Goal: Task Accomplishment & Management: Use online tool/utility

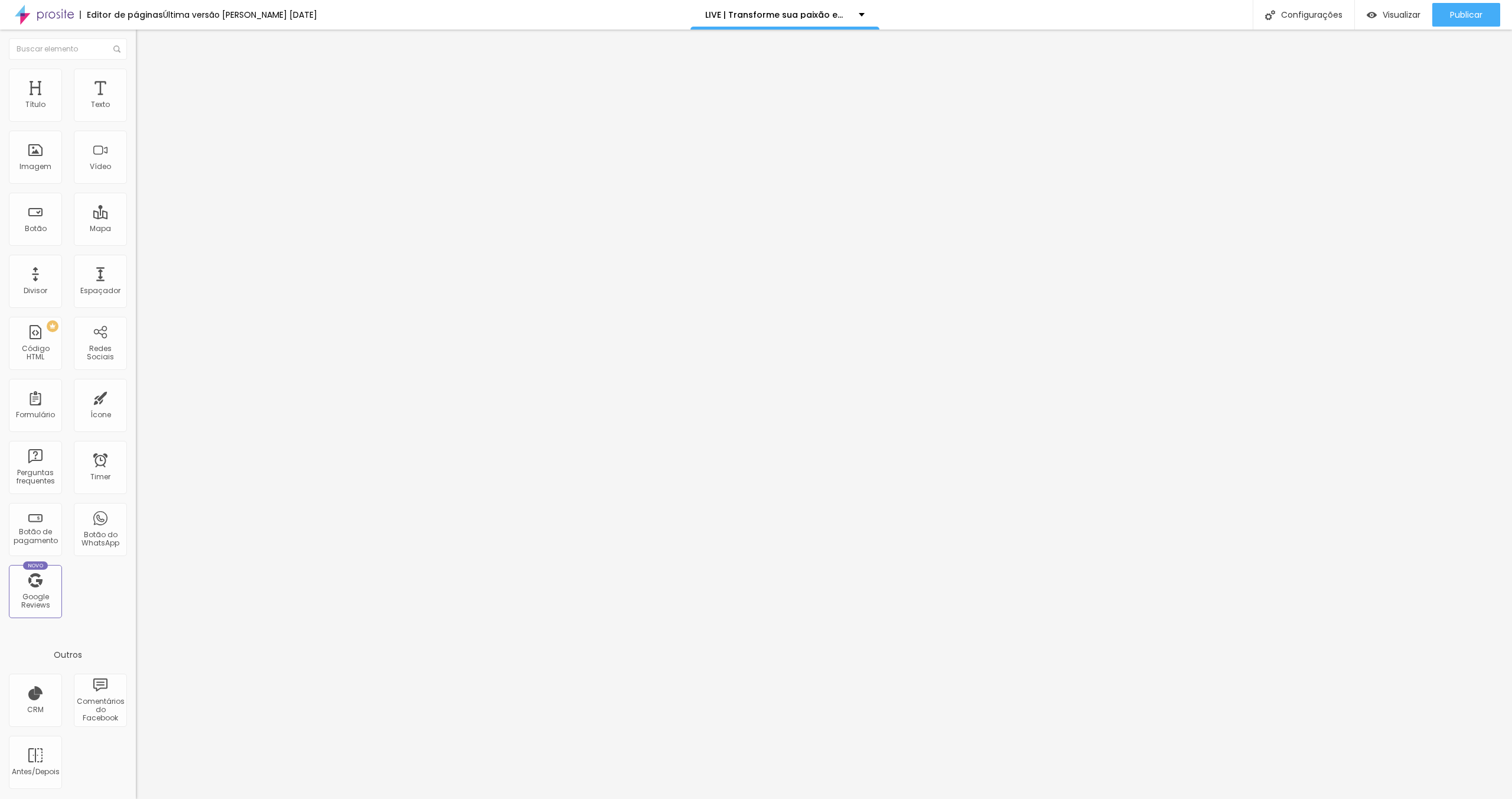
click at [136, 102] on span "Trocar imagem" at bounding box center [168, 96] width 64 height 10
click at [1418, 798] on div at bounding box center [756, 811] width 1512 height 10
click at [136, 102] on span "Trocar imagem" at bounding box center [168, 96] width 64 height 10
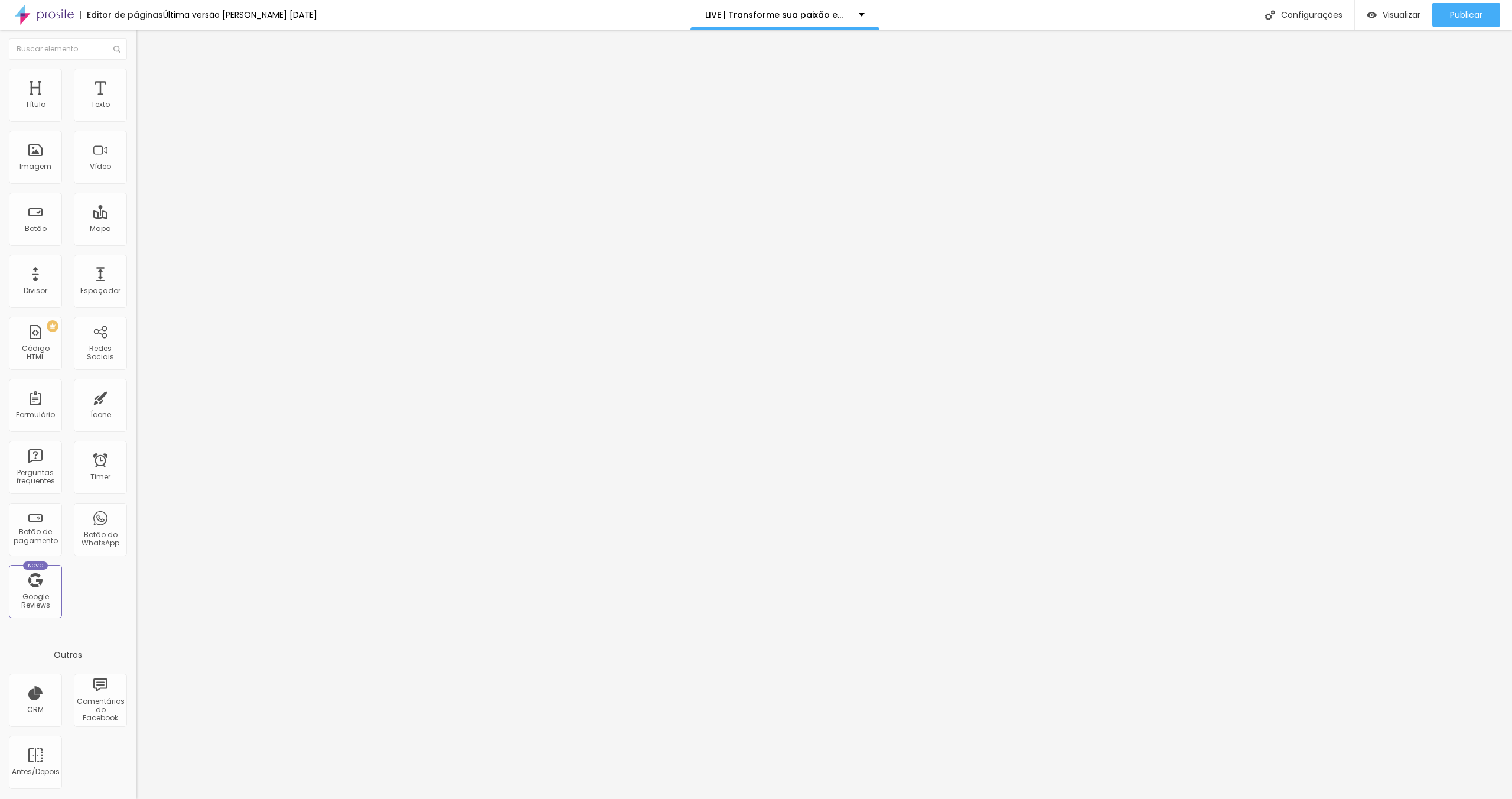
click at [136, 77] on ul "Conteúdo Estilo Avançado" at bounding box center [203, 74] width 136 height 36
drag, startPoint x: 61, startPoint y: 79, endPoint x: 88, endPoint y: 103, distance: 36.1
click at [136, 79] on li "Estilo" at bounding box center [203, 74] width 136 height 12
drag, startPoint x: 88, startPoint y: 115, endPoint x: 81, endPoint y: 115, distance: 7.0
click at [136, 112] on div "15 px %" at bounding box center [203, 105] width 136 height 13
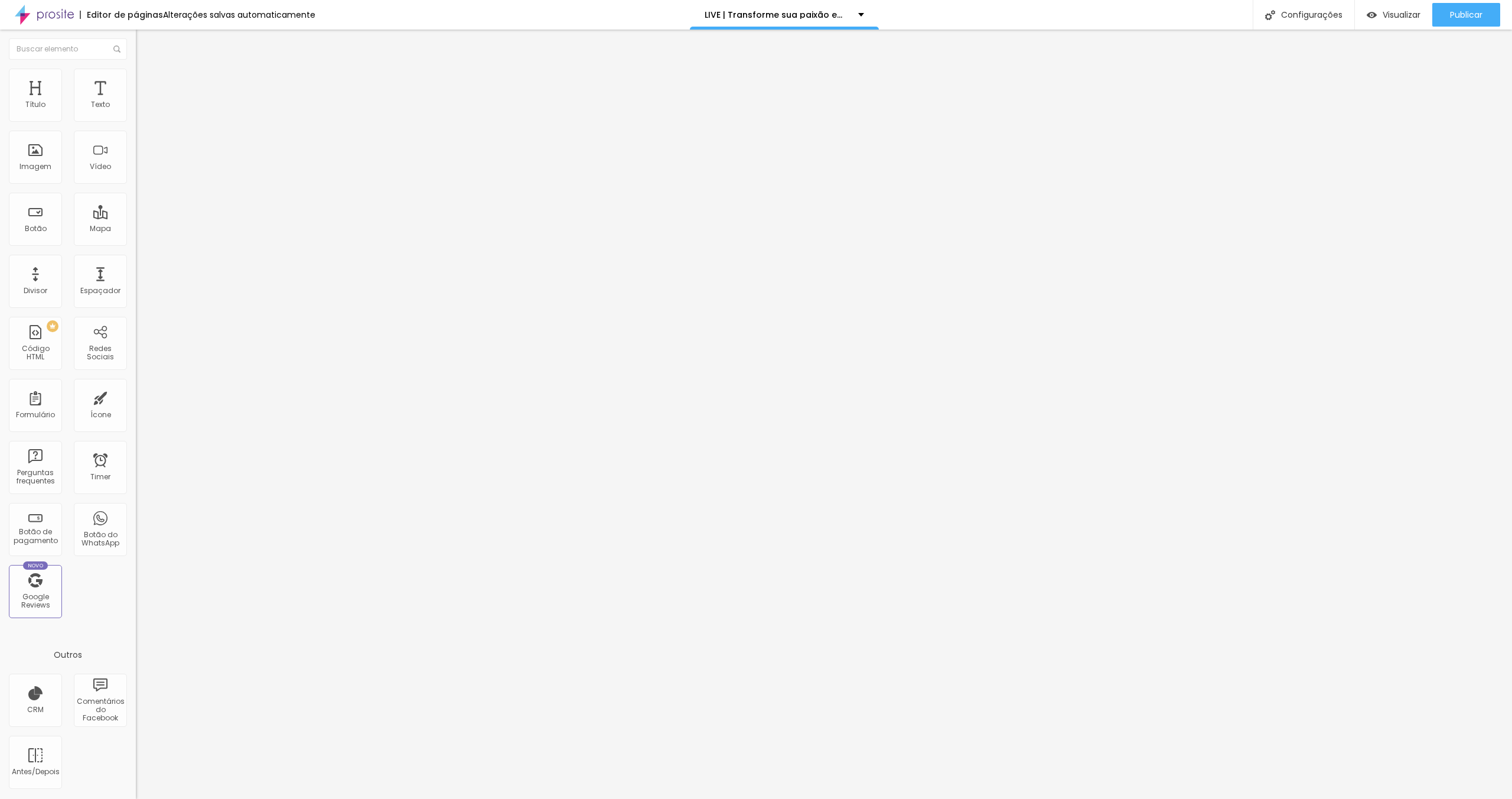
type input "3"
type input "10"
type input "35"
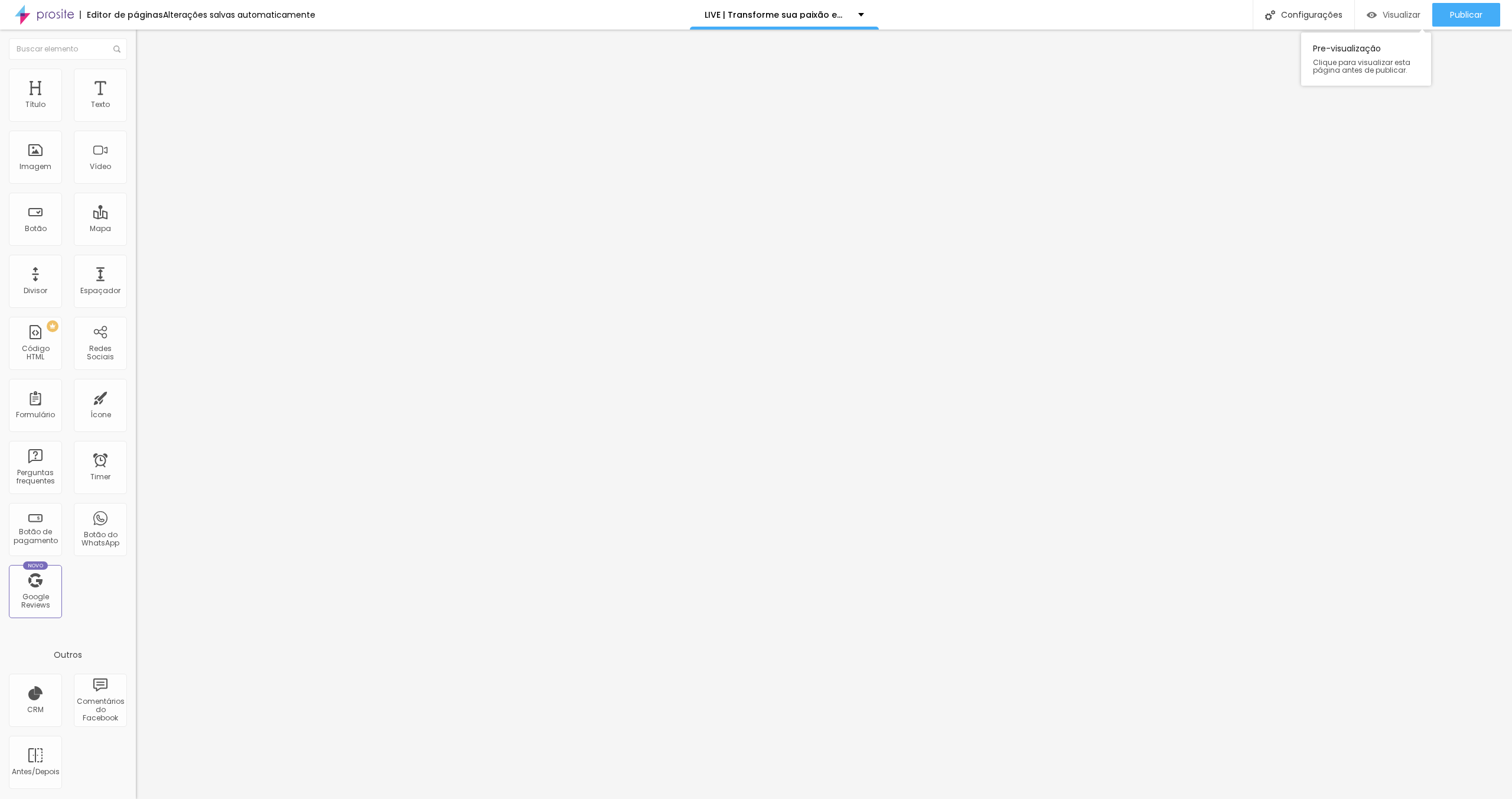
click at [1384, 17] on span "Visualizar" at bounding box center [1402, 15] width 38 height 10
click at [136, 79] on li "Estilo" at bounding box center [203, 74] width 136 height 12
drag, startPoint x: 95, startPoint y: 119, endPoint x: 79, endPoint y: 118, distance: 16.0
click at [136, 112] on input "35" at bounding box center [161, 105] width 51 height 13
type input "3"
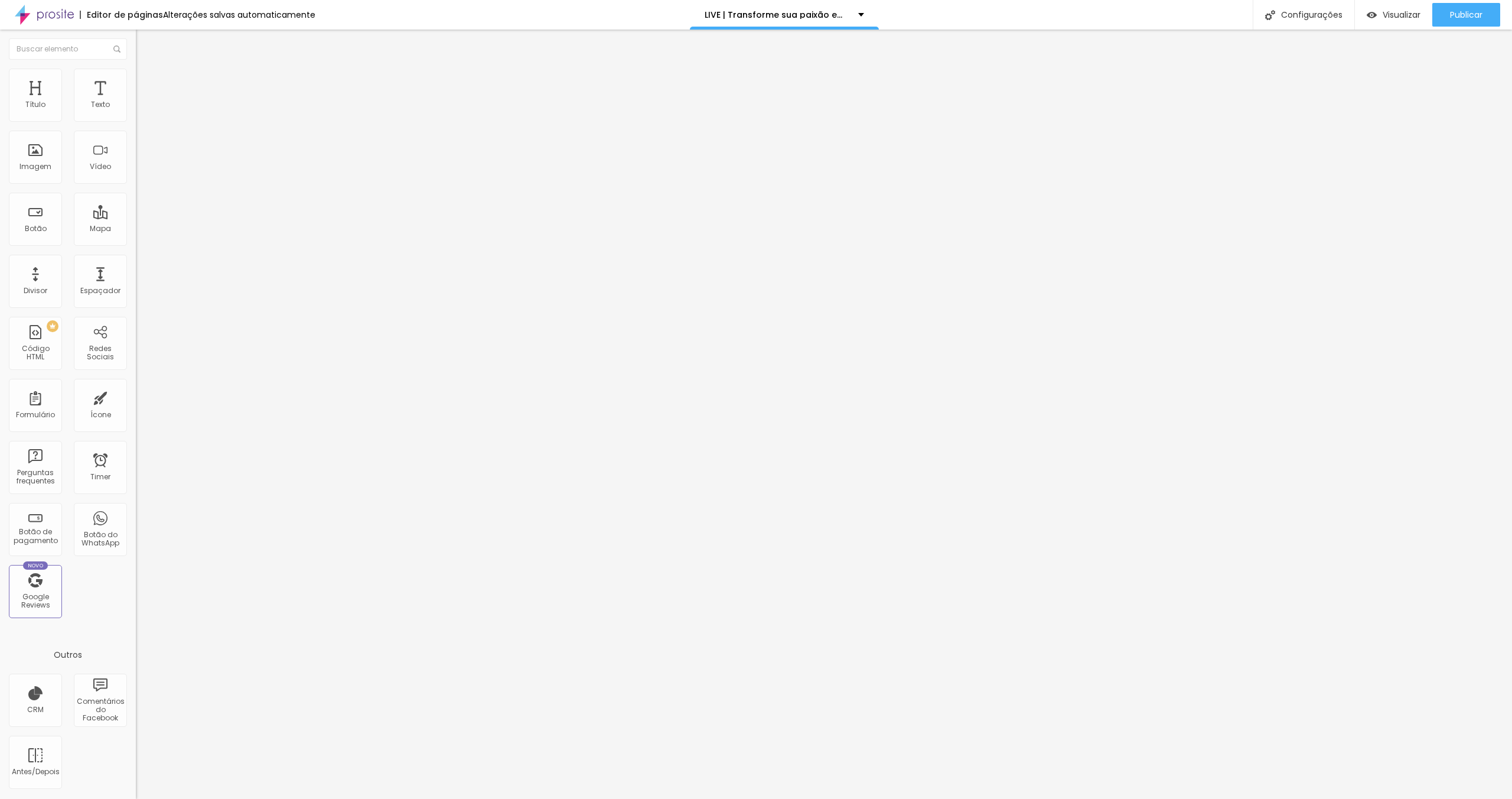
type input "10"
type input "30"
click at [1410, 87] on link "Visualizar página" at bounding box center [1434, 91] width 107 height 8
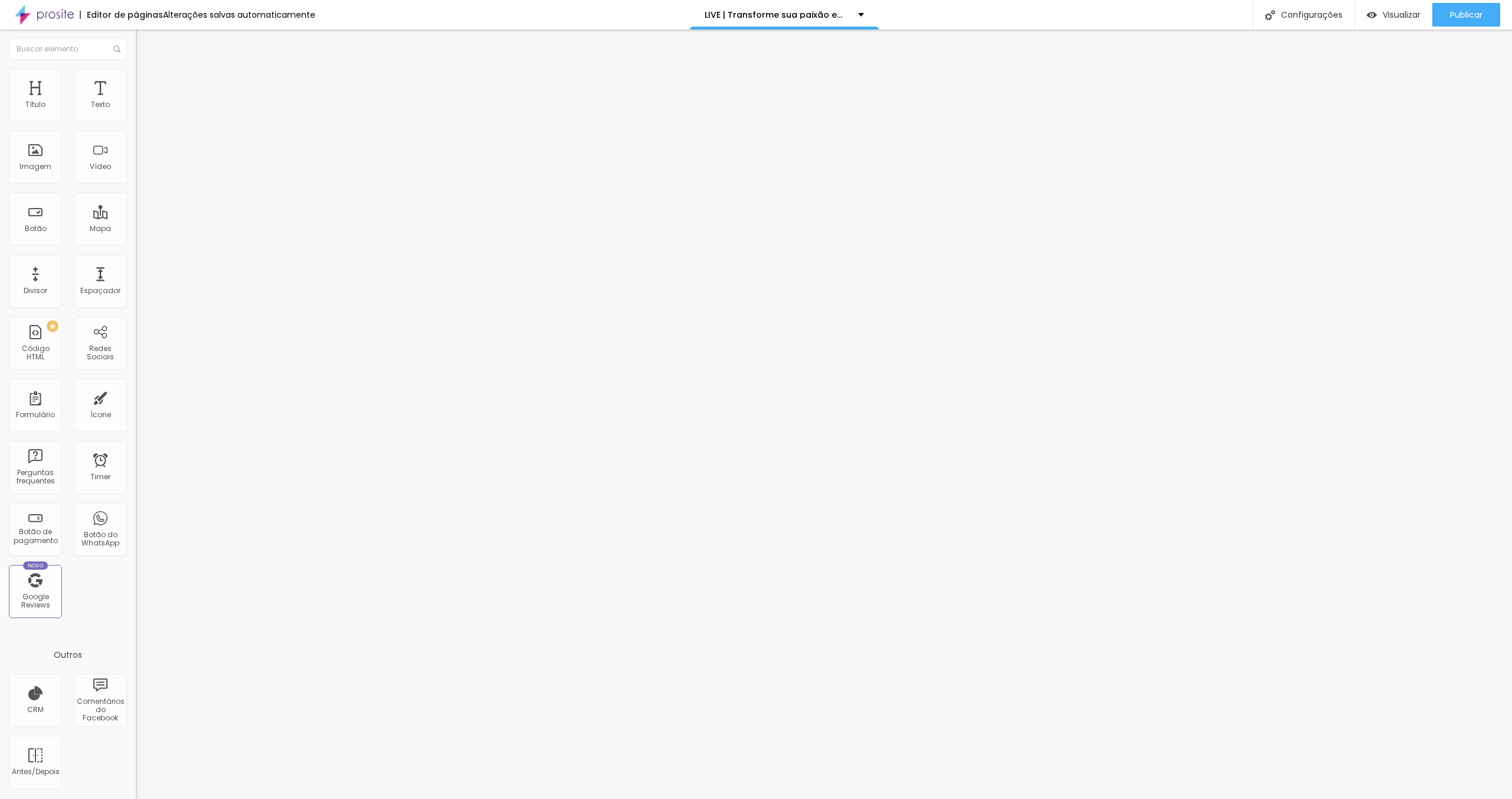
click at [136, 102] on span "Trocar imagem" at bounding box center [168, 96] width 64 height 10
click at [1388, 25] on div "Visualizar" at bounding box center [1394, 15] width 54 height 24
click at [136, 102] on span "Trocar imagem" at bounding box center [168, 96] width 64 height 10
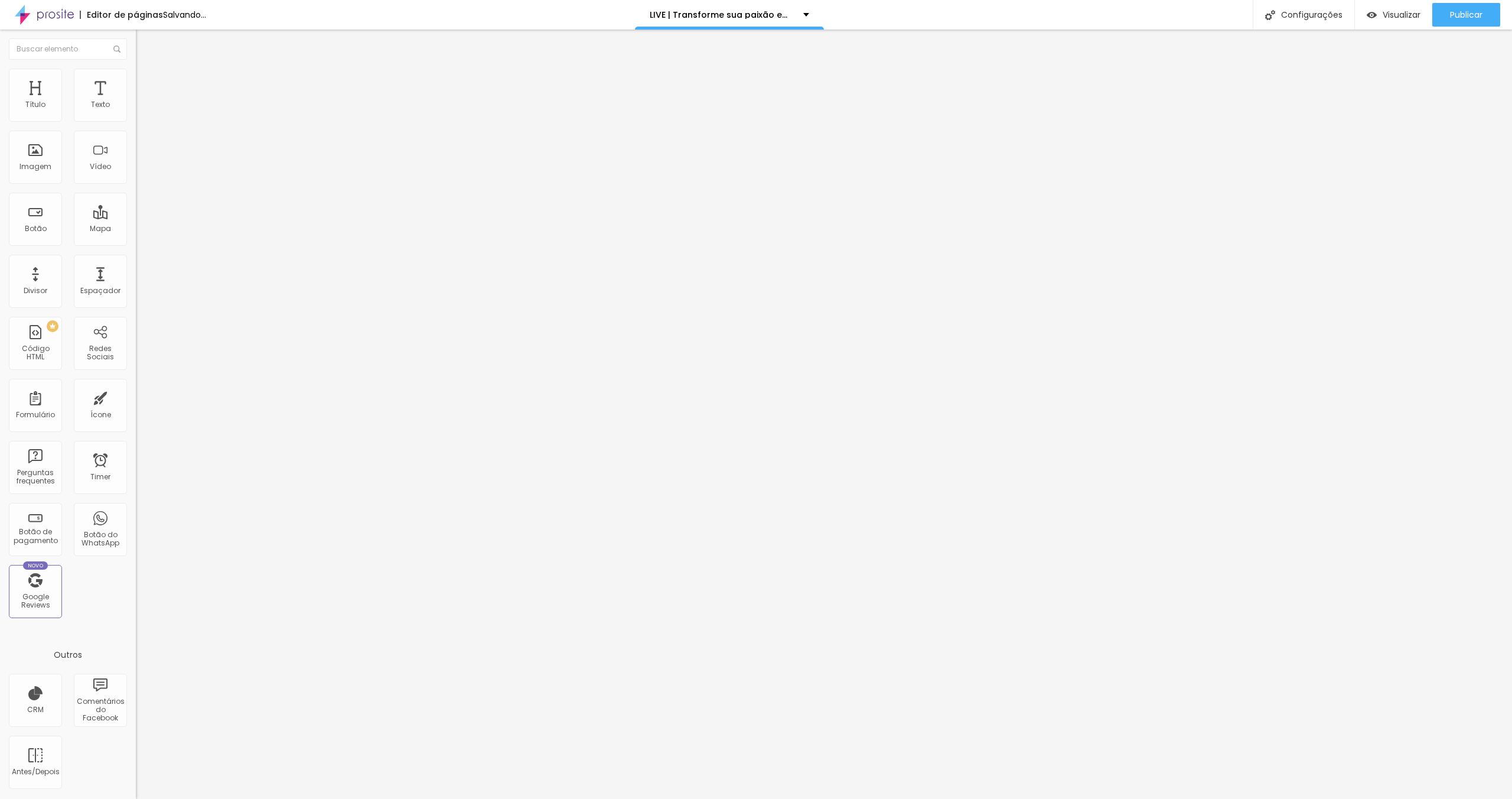
click at [136, 78] on li "Estilo" at bounding box center [203, 74] width 136 height 12
type input "55"
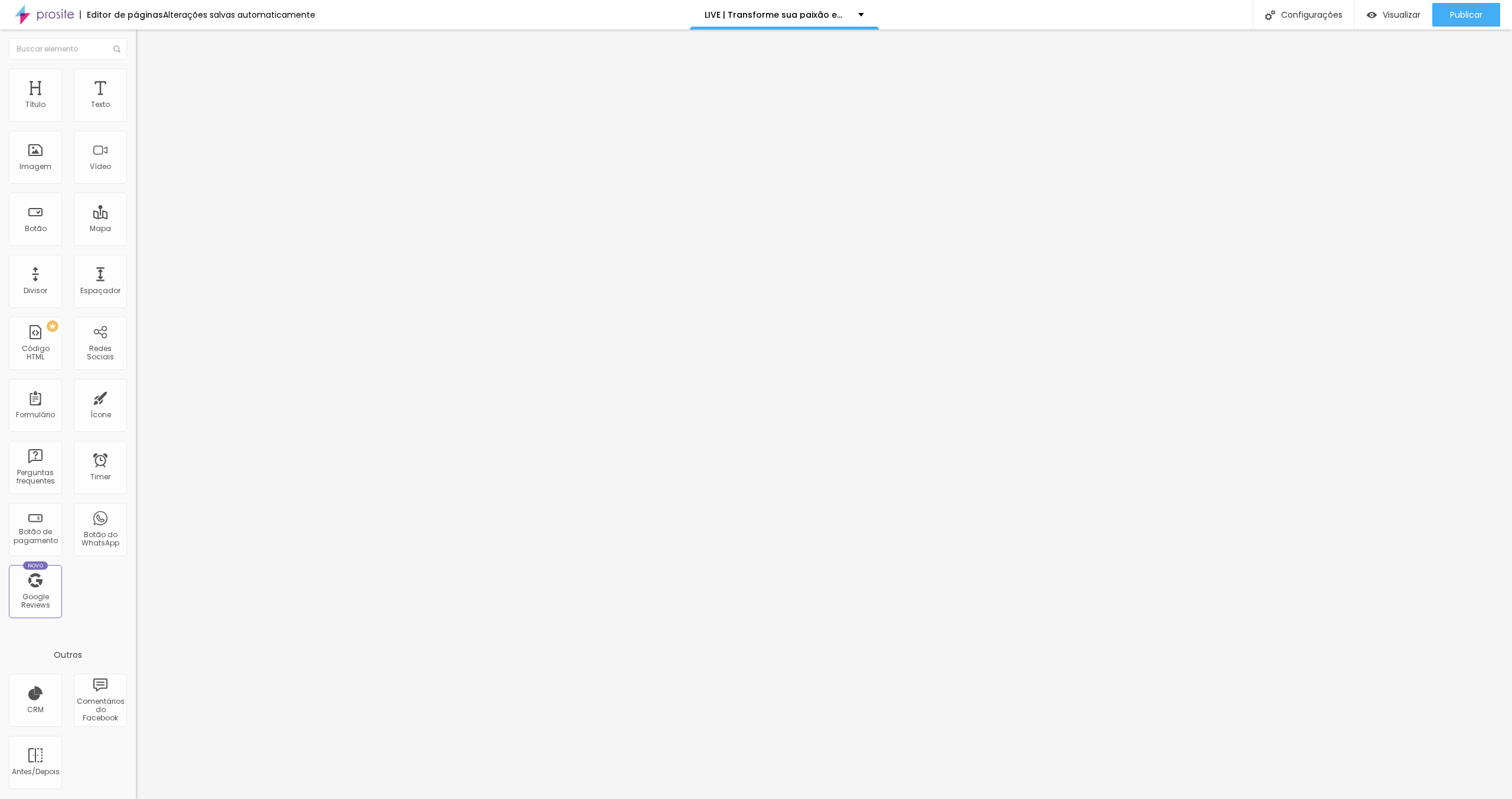
type input "60"
type input "65"
type input "70"
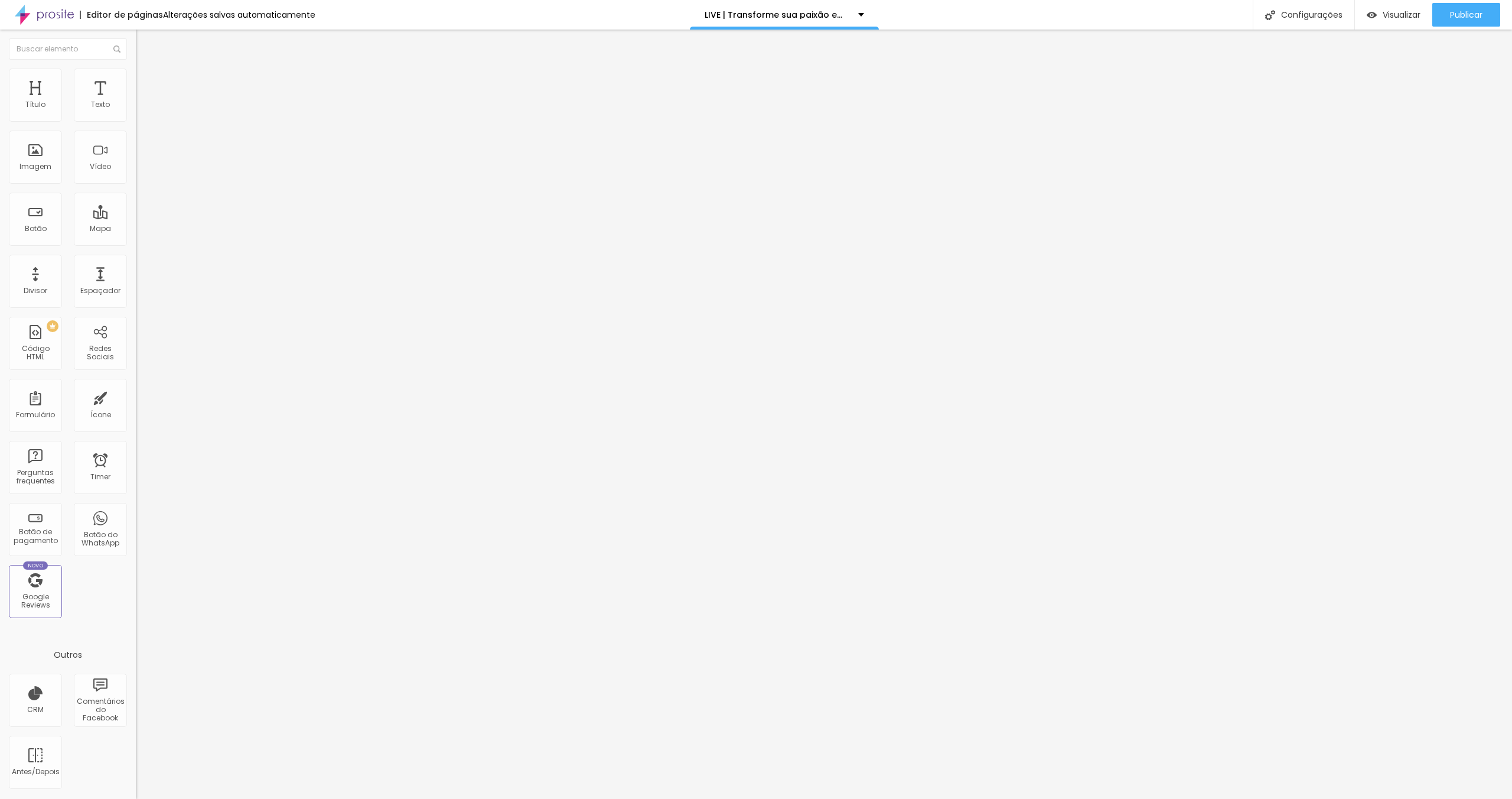
type input "70"
type input "75"
type input "70"
drag, startPoint x: 60, startPoint y: 124, endPoint x: 88, endPoint y: 123, distance: 28.0
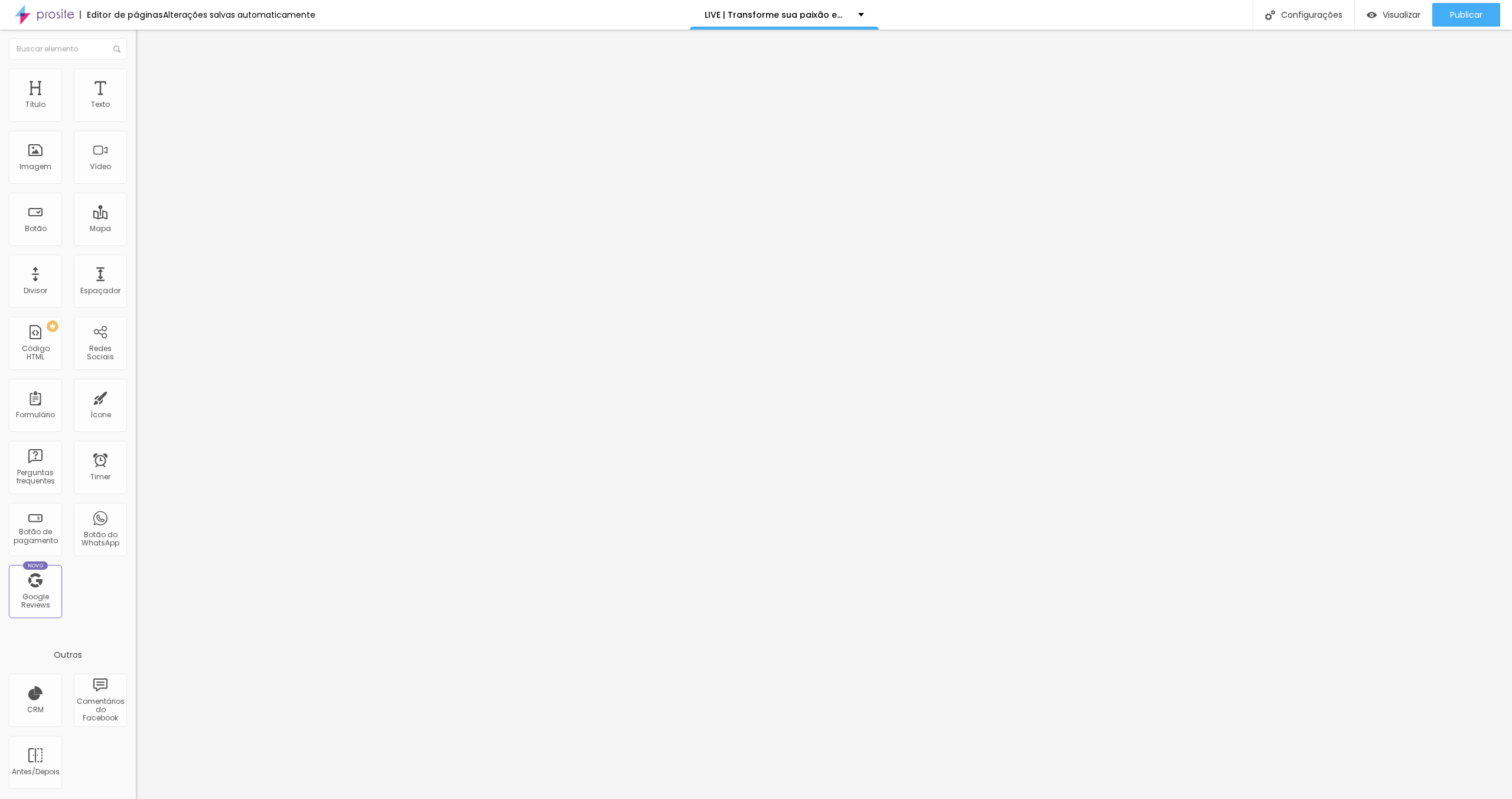
type input "70"
click at [136, 121] on input "range" at bounding box center [173, 116] width 76 height 10
click at [136, 102] on span "Trocar imagem" at bounding box center [168, 96] width 64 height 10
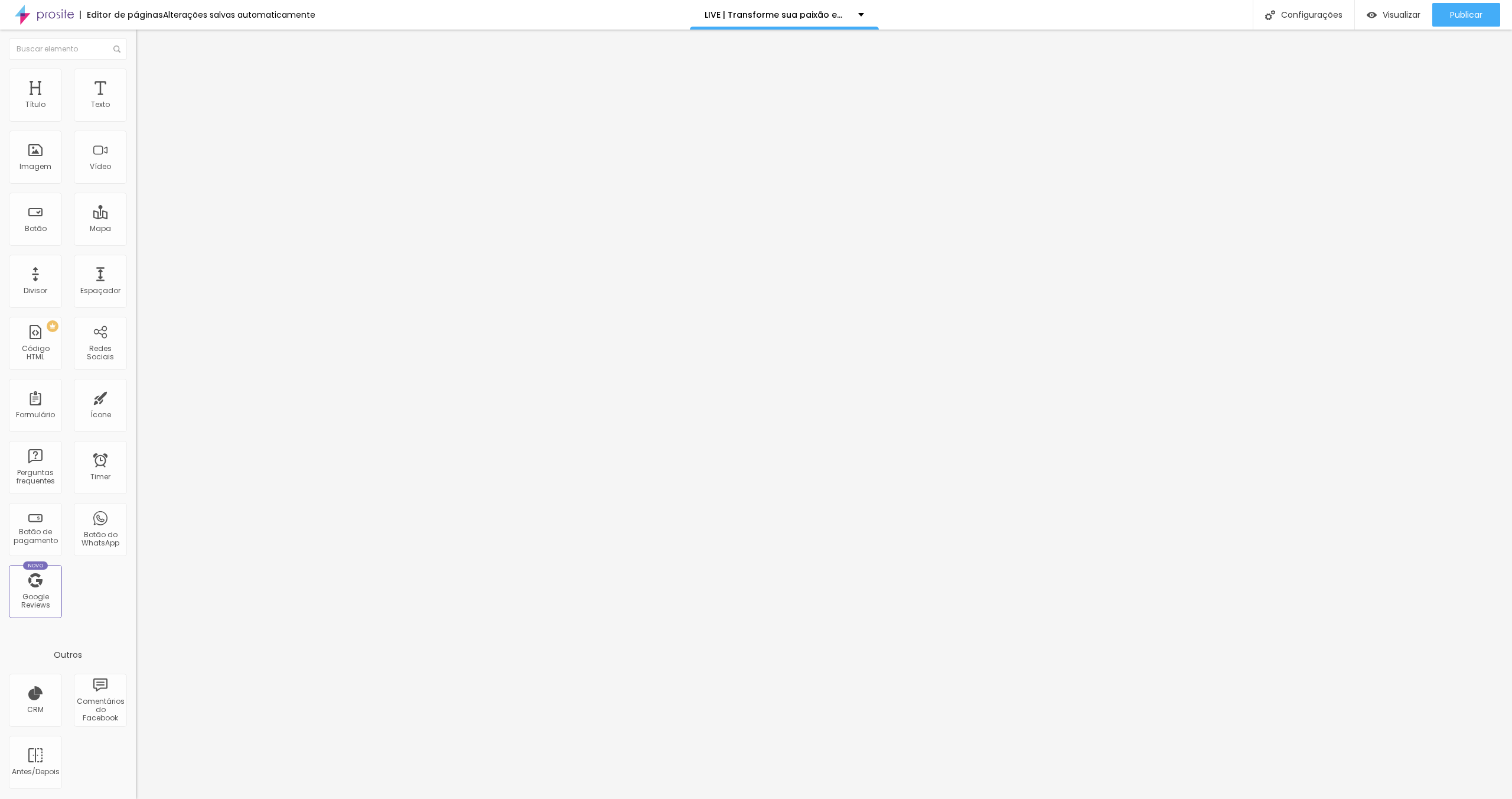
click at [136, 102] on span "Trocar imagem" at bounding box center [168, 96] width 64 height 10
click at [1410, 798] on div at bounding box center [756, 811] width 1512 height 10
click at [1458, 15] on span "Publicar" at bounding box center [1466, 15] width 33 height 10
click at [1395, 15] on span "Visualizar" at bounding box center [1402, 15] width 38 height 10
click at [136, 102] on span "Trocar imagem" at bounding box center [168, 96] width 64 height 10
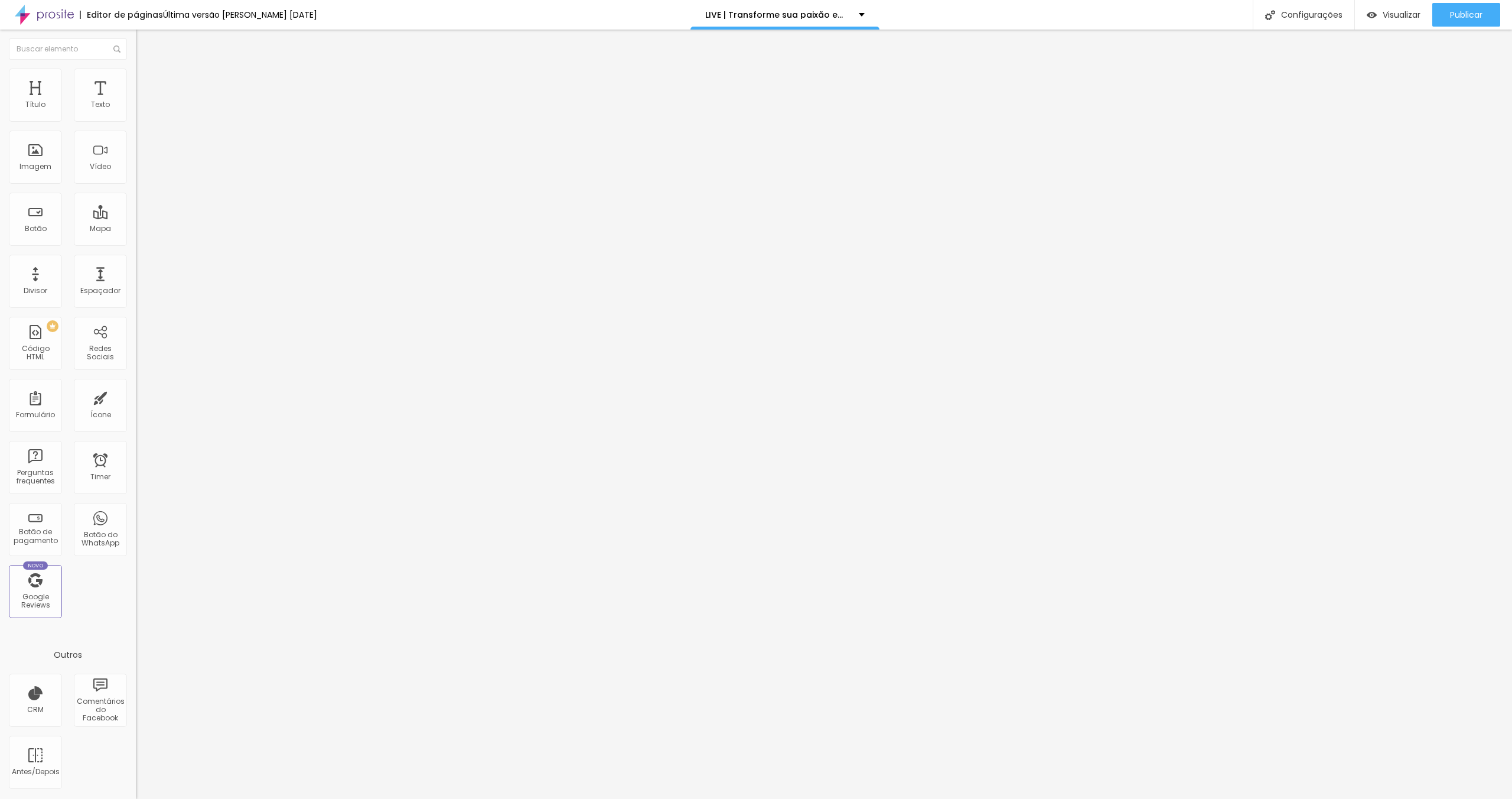
click at [136, 74] on li "Estilo" at bounding box center [203, 74] width 136 height 12
click at [136, 66] on img at bounding box center [141, 61] width 10 height 10
click at [136, 102] on span "Trocar imagem" at bounding box center [168, 96] width 64 height 10
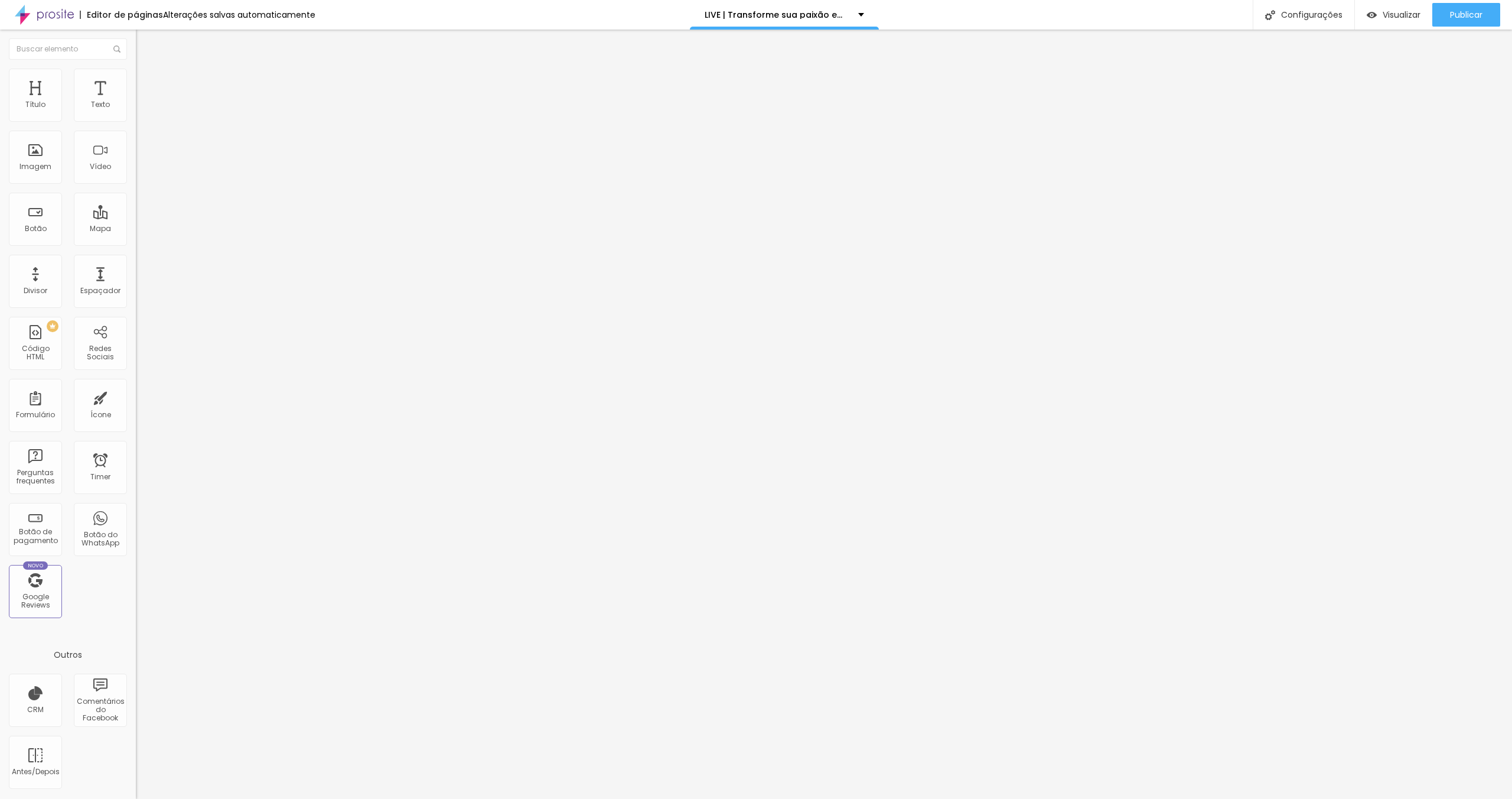
click at [146, 82] on span "Estilo" at bounding box center [155, 77] width 18 height 10
click at [136, 80] on li "Avançado" at bounding box center [203, 86] width 136 height 12
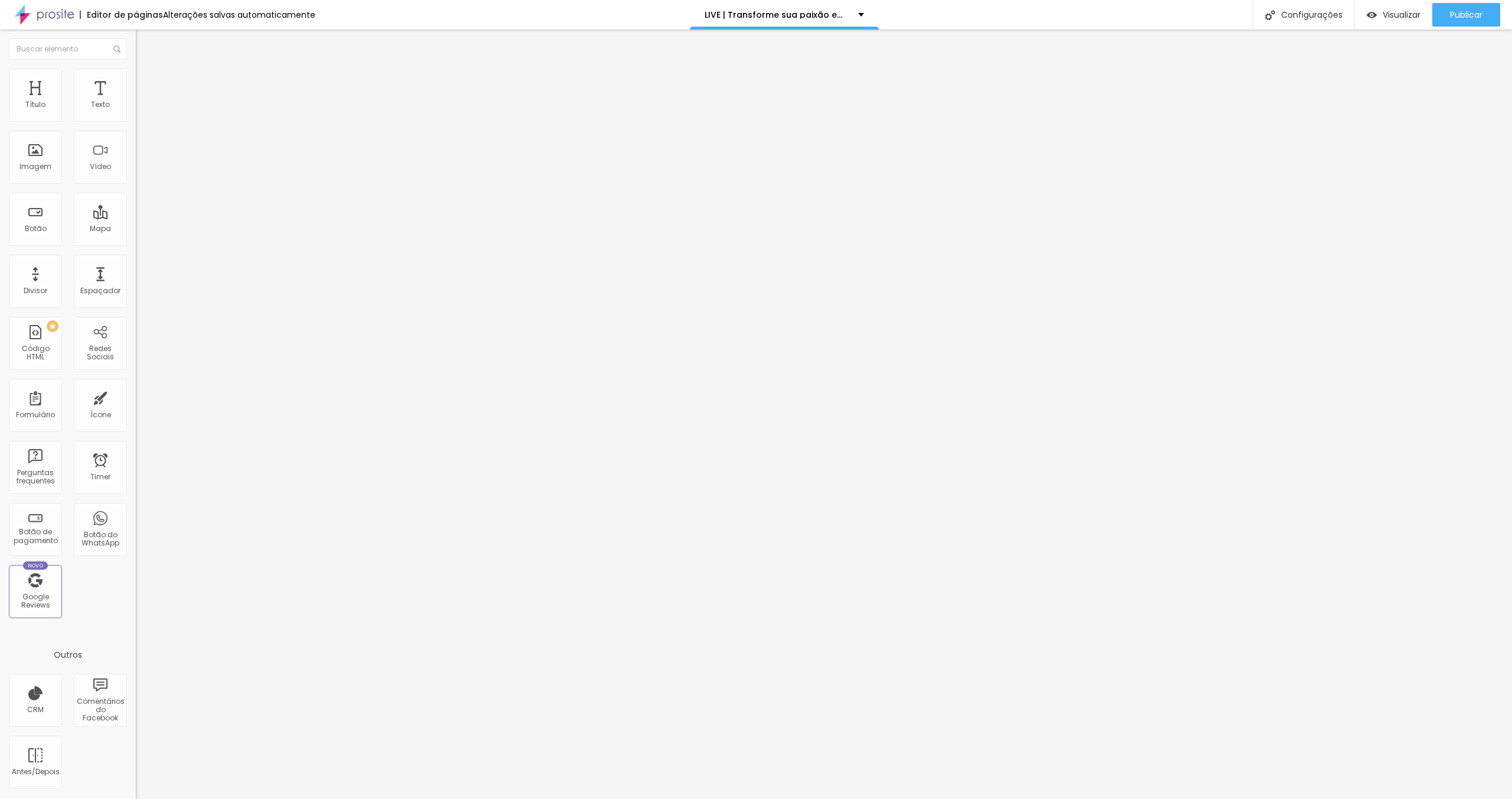
click at [146, 82] on span "Estilo" at bounding box center [155, 77] width 18 height 10
drag, startPoint x: 91, startPoint y: 114, endPoint x: 83, endPoint y: 114, distance: 8.0
click at [136, 112] on input "30" at bounding box center [161, 105] width 51 height 13
type input "70"
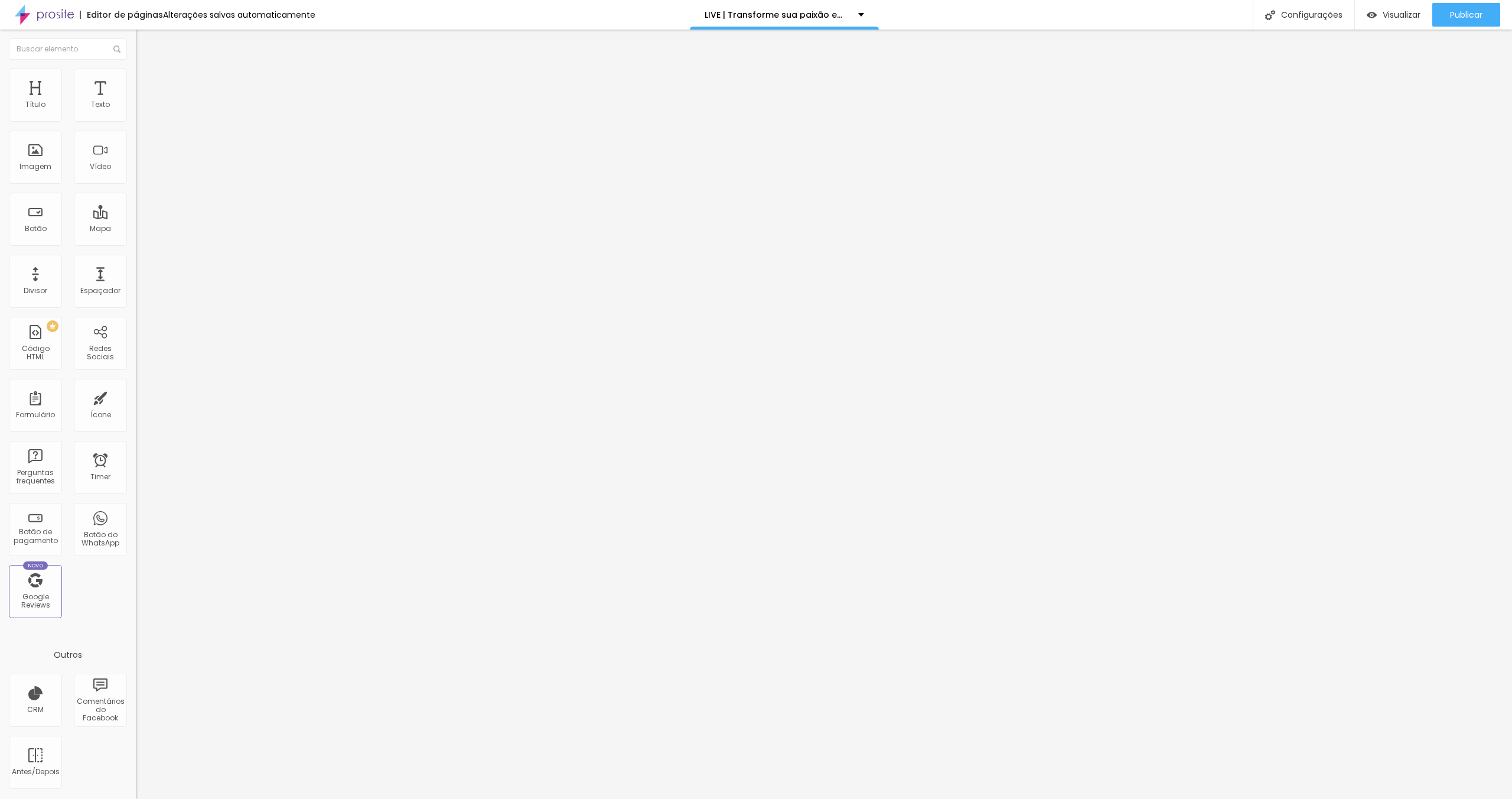
type input "70"
click at [136, 77] on li "Estilo" at bounding box center [203, 74] width 136 height 12
drag, startPoint x: 92, startPoint y: 115, endPoint x: 84, endPoint y: 115, distance: 8.0
click at [136, 112] on input "15" at bounding box center [161, 105] width 51 height 13
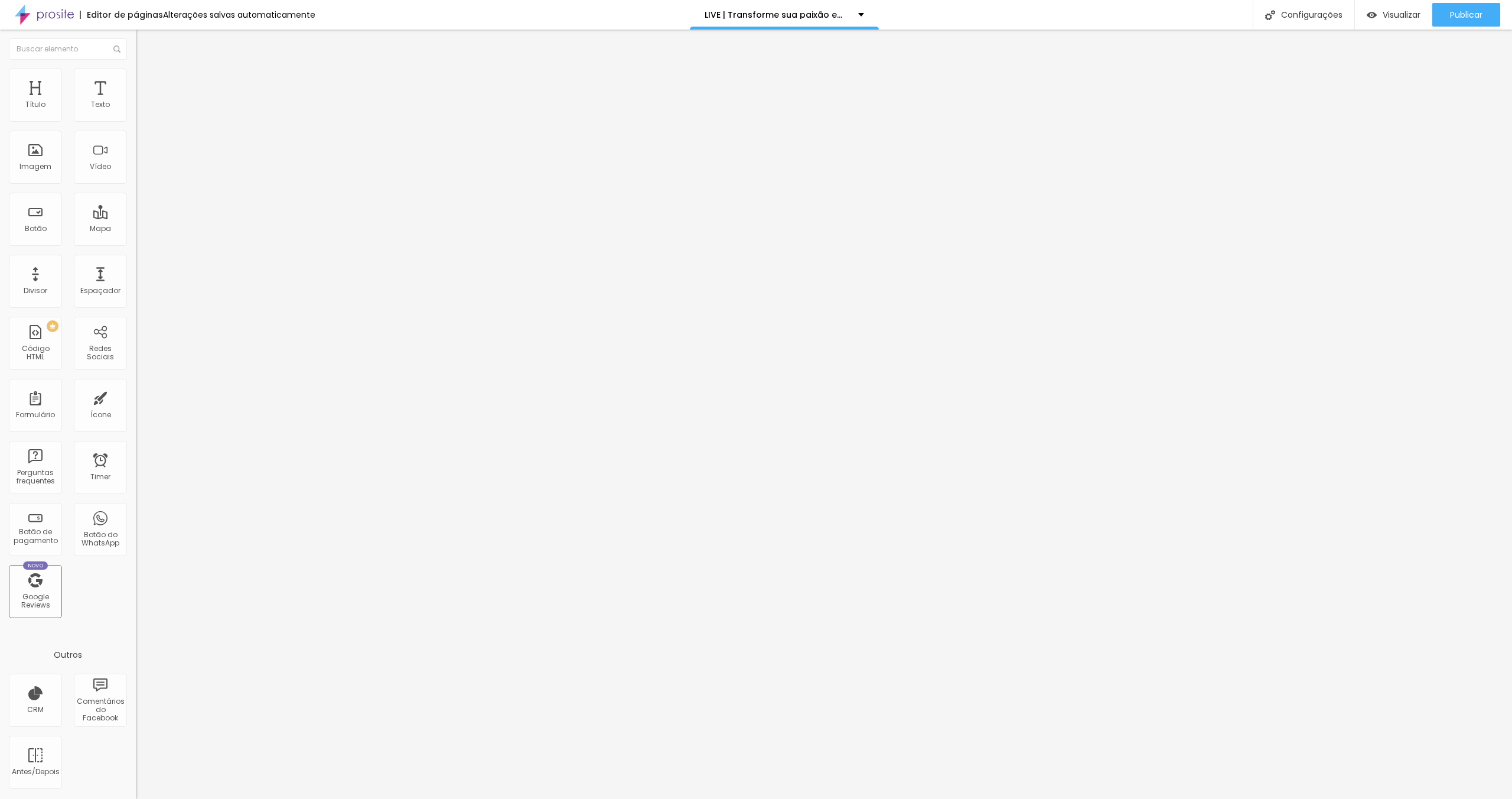
click at [136, 112] on input "15" at bounding box center [161, 105] width 51 height 13
drag, startPoint x: 93, startPoint y: 114, endPoint x: 84, endPoint y: 114, distance: 9.0
click at [136, 112] on input "15" at bounding box center [161, 105] width 51 height 13
type input "3"
type input "10"
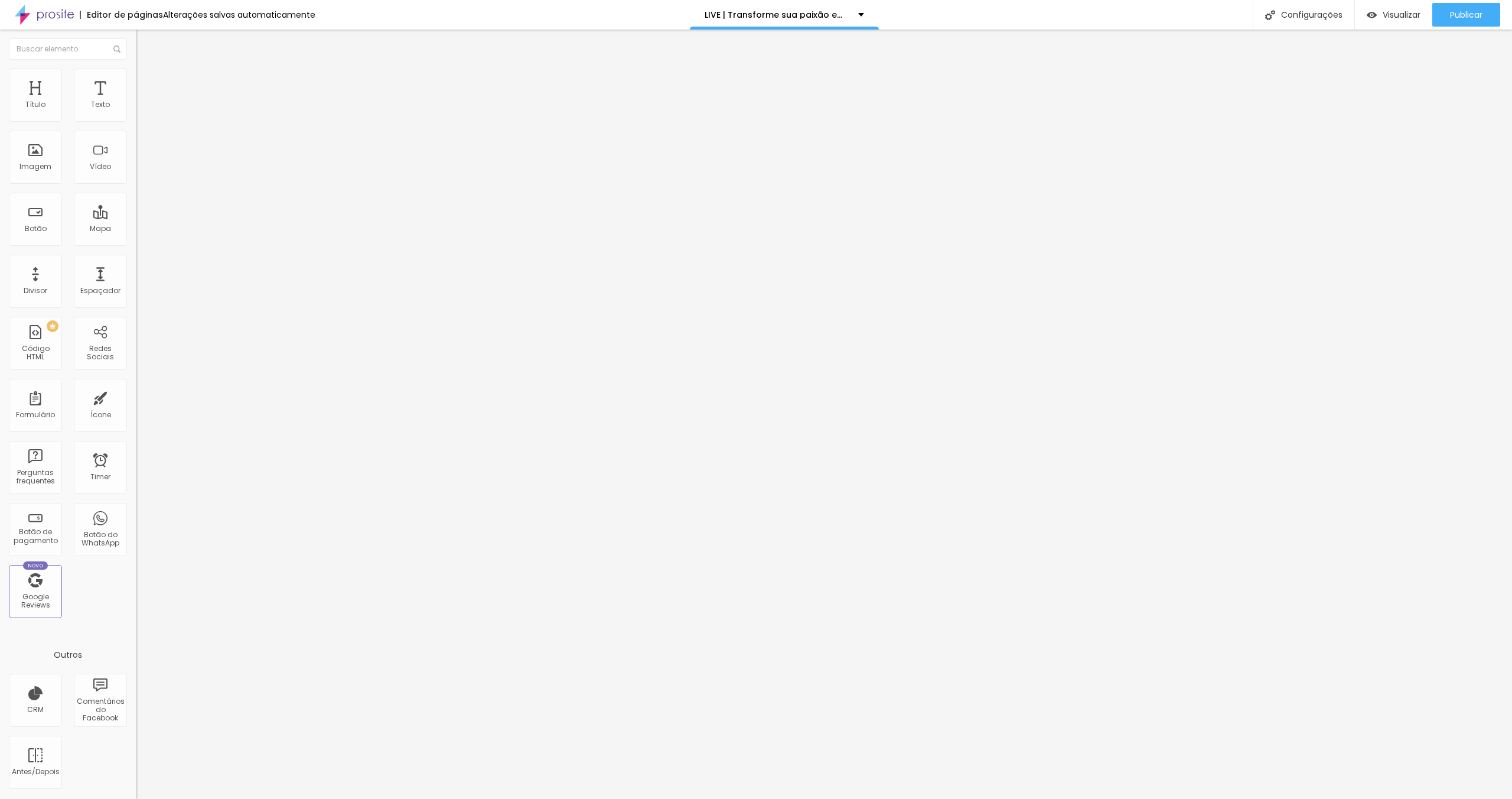
type input "30"
click at [136, 102] on span "Trocar imagem" at bounding box center [168, 96] width 64 height 10
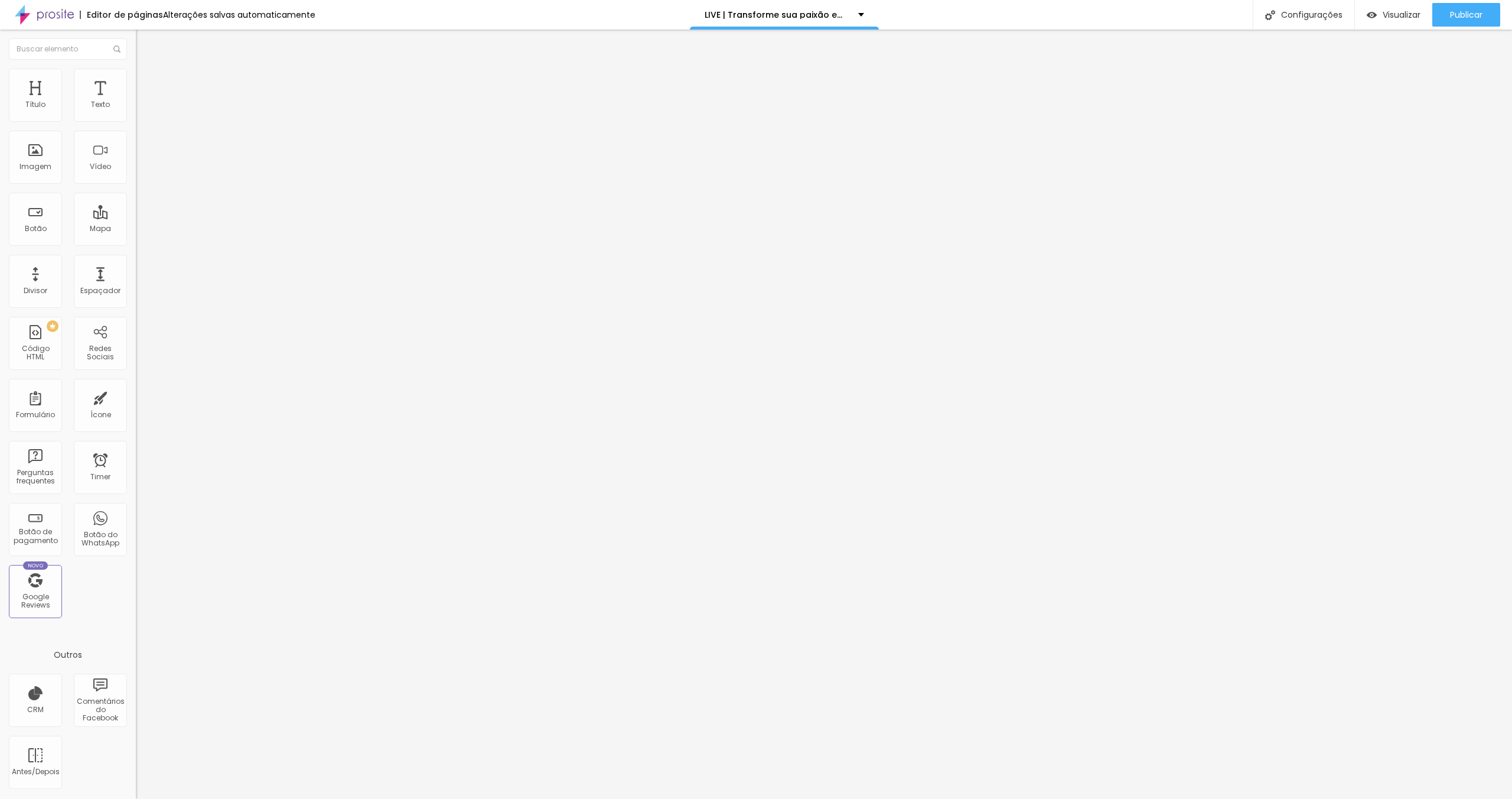
click at [136, 102] on span "Trocar imagem" at bounding box center [168, 96] width 64 height 10
click at [1384, 18] on span "Visualizar" at bounding box center [1402, 15] width 38 height 10
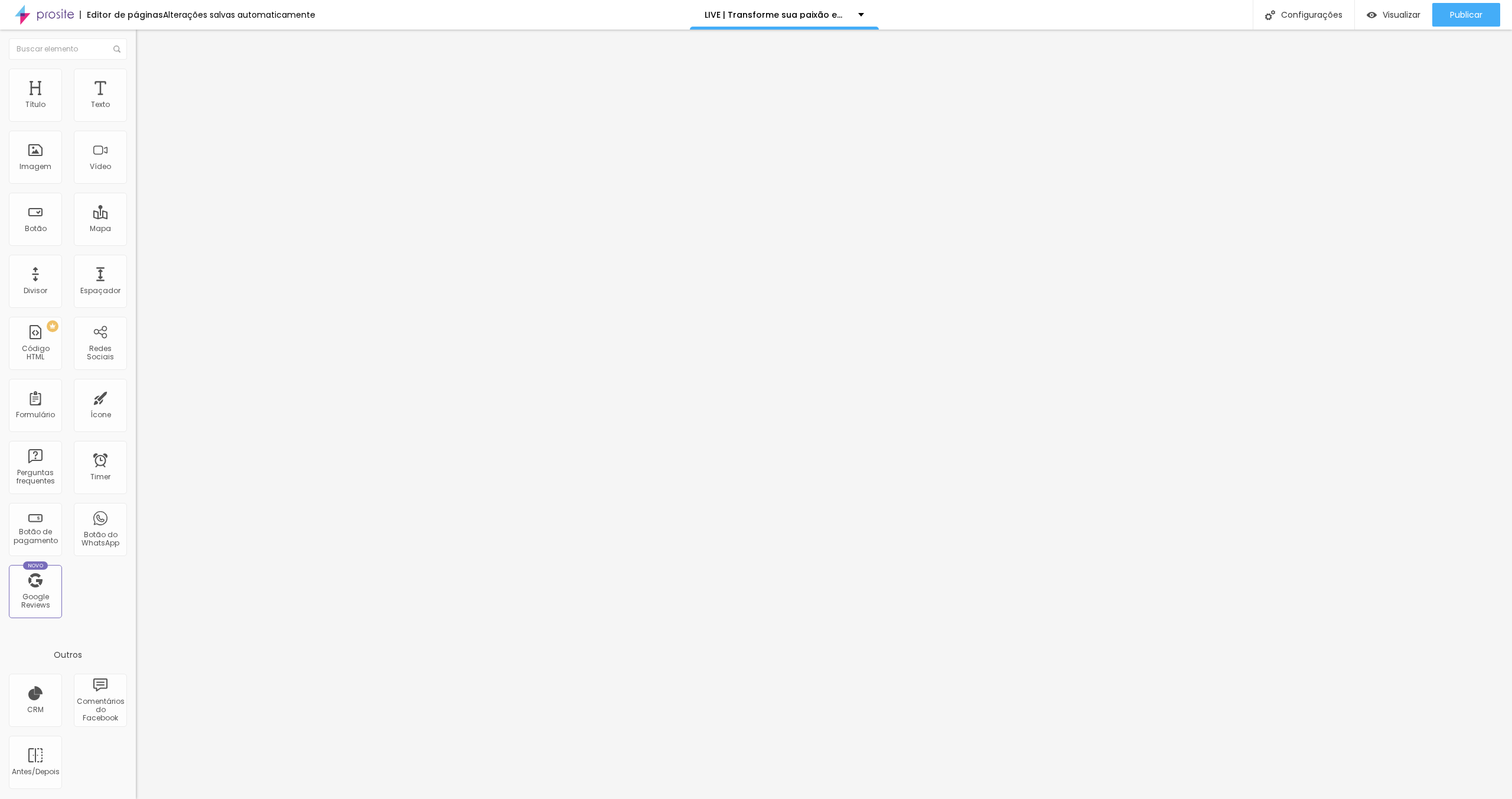
click at [136, 78] on li "Estilo" at bounding box center [203, 74] width 136 height 12
drag, startPoint x: 122, startPoint y: 122, endPoint x: 116, endPoint y: 122, distance: 6.0
click at [136, 122] on div at bounding box center [203, 116] width 136 height 10
type input "95"
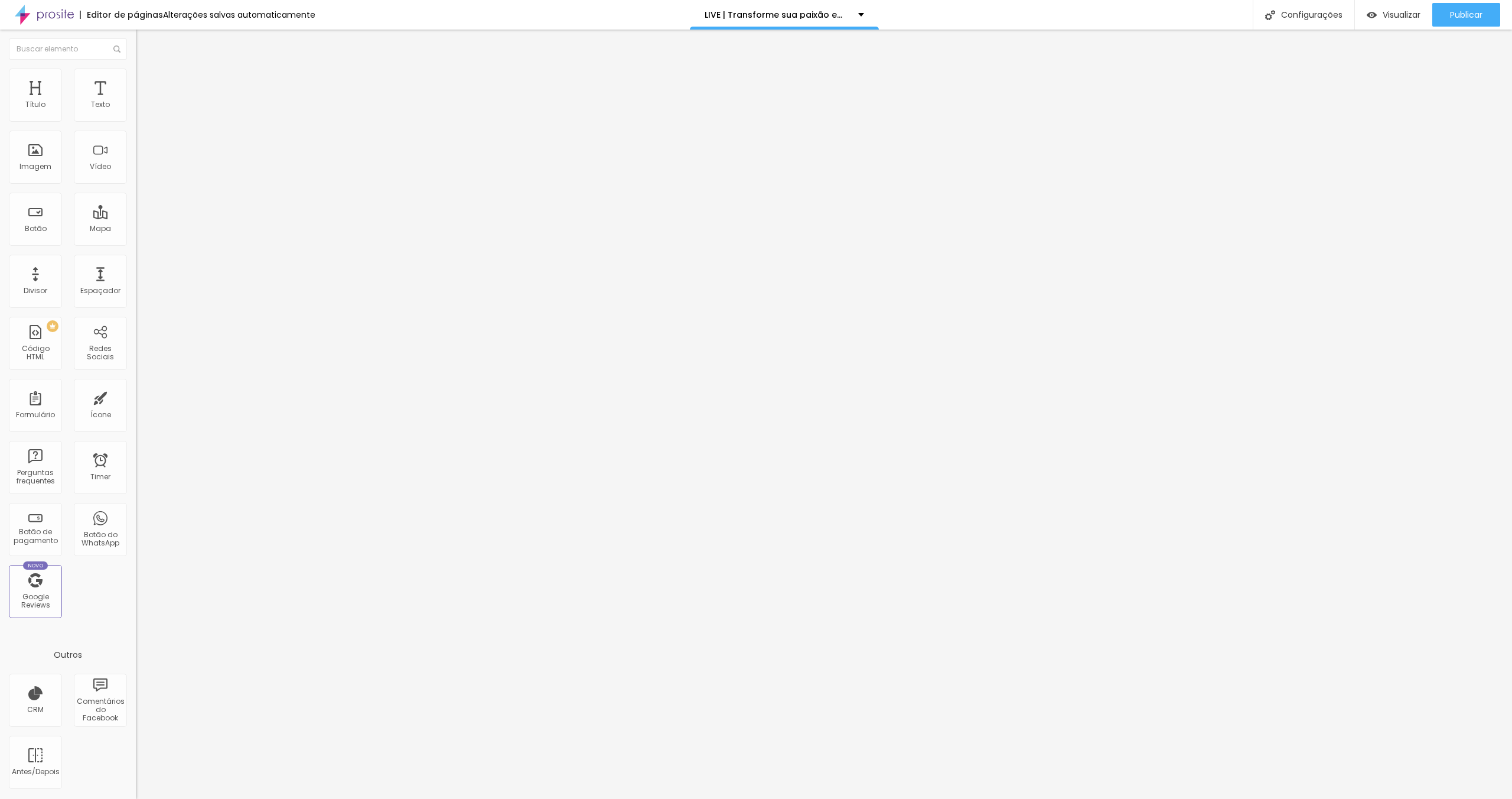
type input "90"
type input "85"
type input "80"
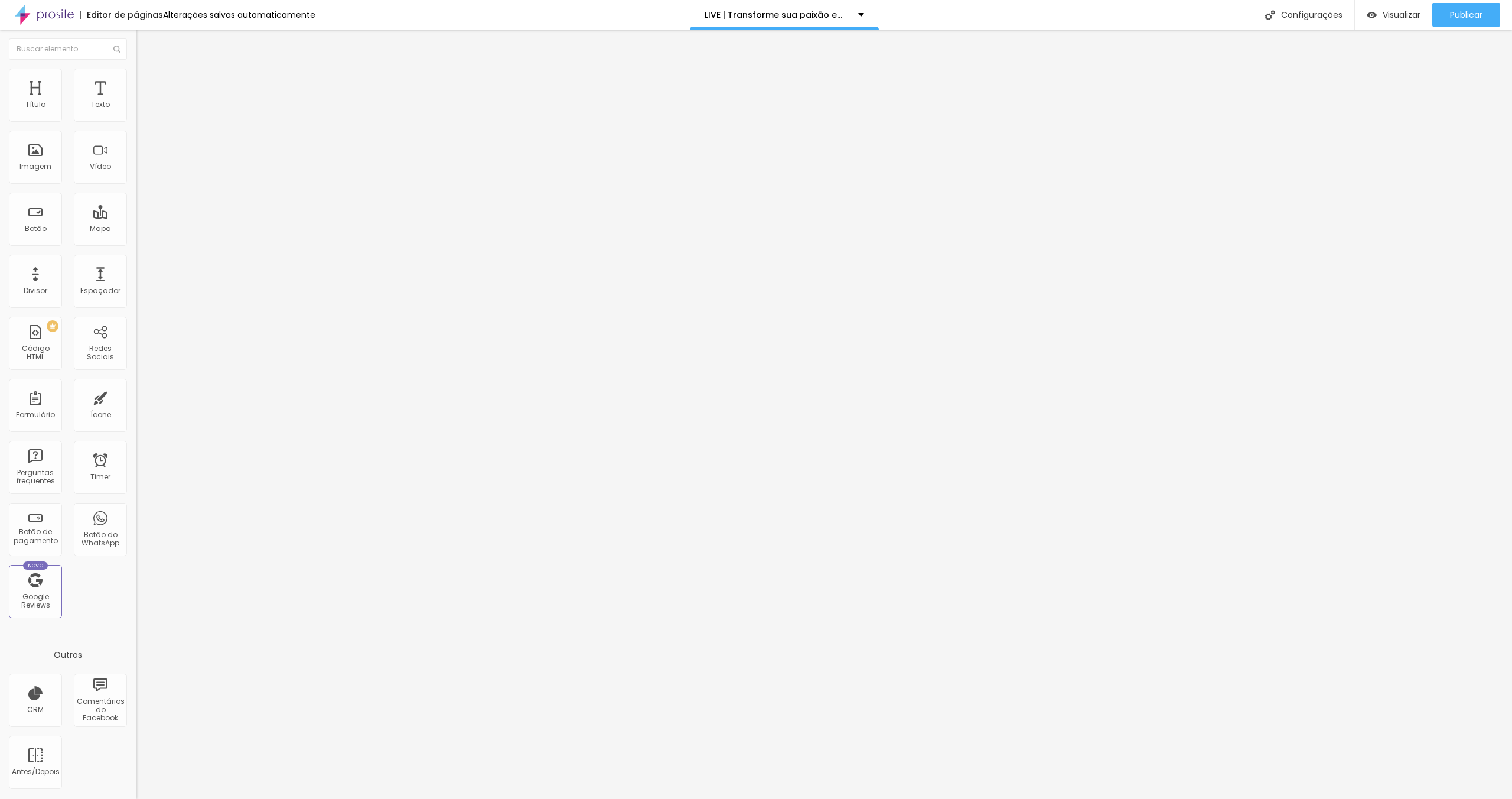
type input "80"
type input "75"
drag, startPoint x: 121, startPoint y: 125, endPoint x: 92, endPoint y: 126, distance: 29.0
type input "75"
click at [136, 121] on input "range" at bounding box center [173, 116] width 76 height 10
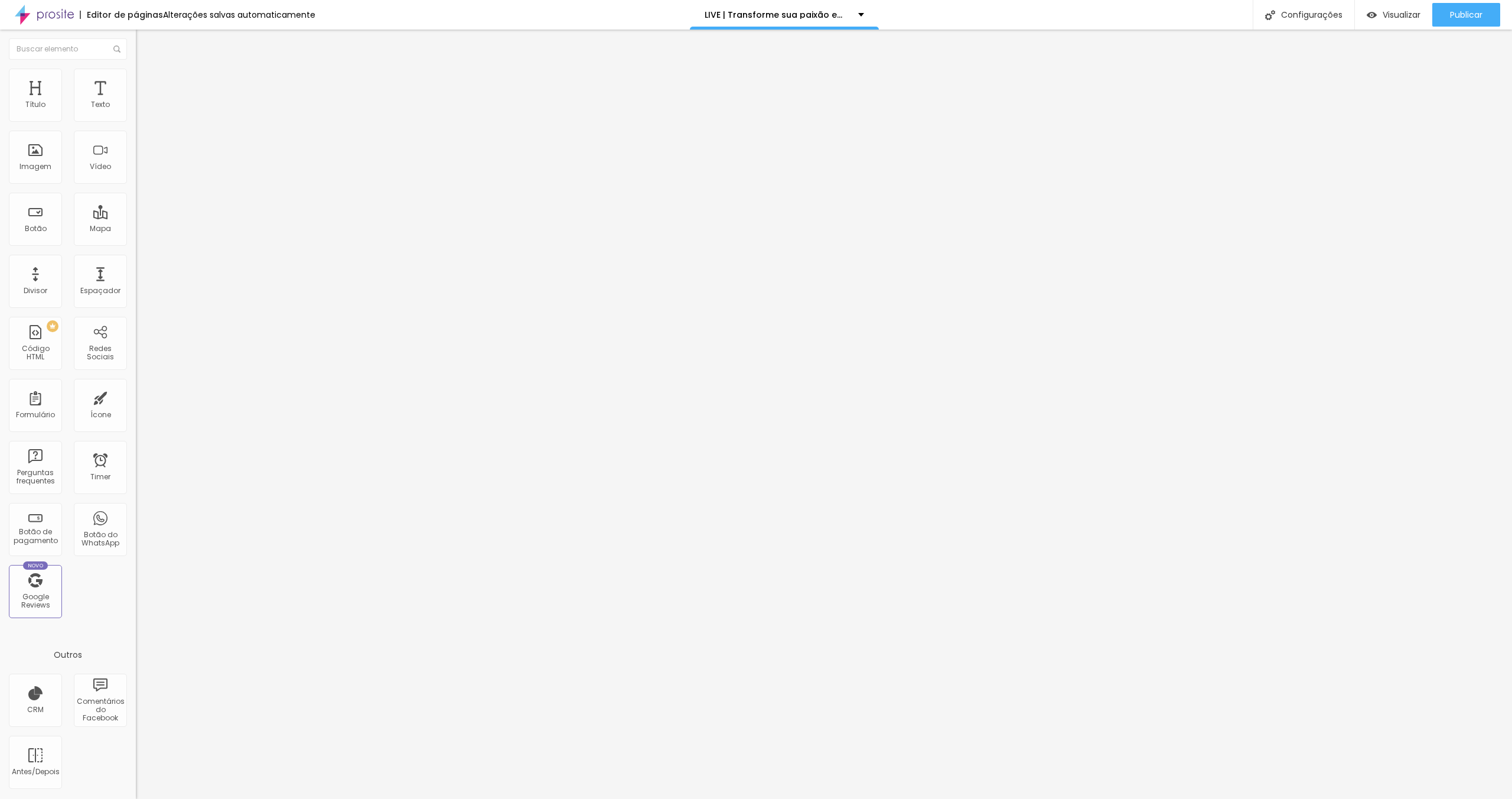
click at [136, 68] on li "Conteúdo" at bounding box center [203, 62] width 136 height 12
click at [136, 159] on img at bounding box center [140, 155] width 8 height 8
click at [1450, 6] on div "Publicar" at bounding box center [1466, 15] width 33 height 24
click at [136, 76] on li "Estilo" at bounding box center [203, 74] width 136 height 12
click at [136, 69] on img at bounding box center [141, 73] width 10 height 10
